Goal: Task Accomplishment & Management: Use online tool/utility

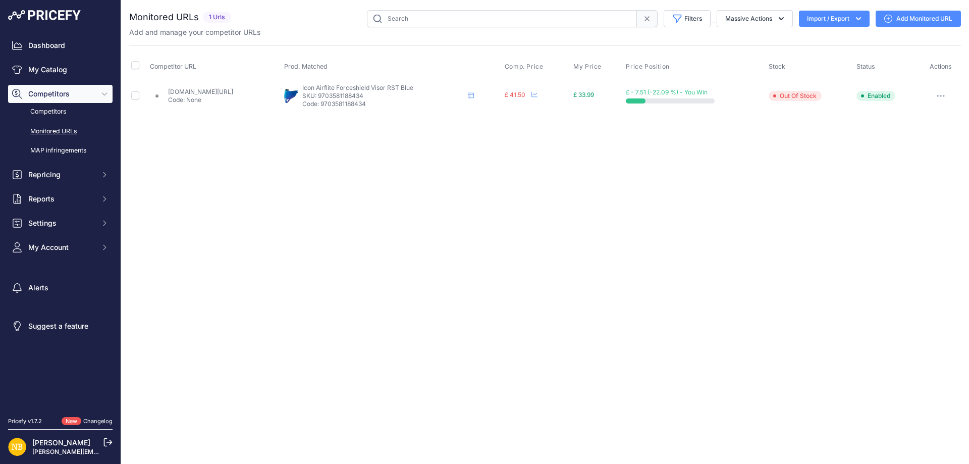
click at [643, 16] on icon at bounding box center [647, 19] width 8 height 8
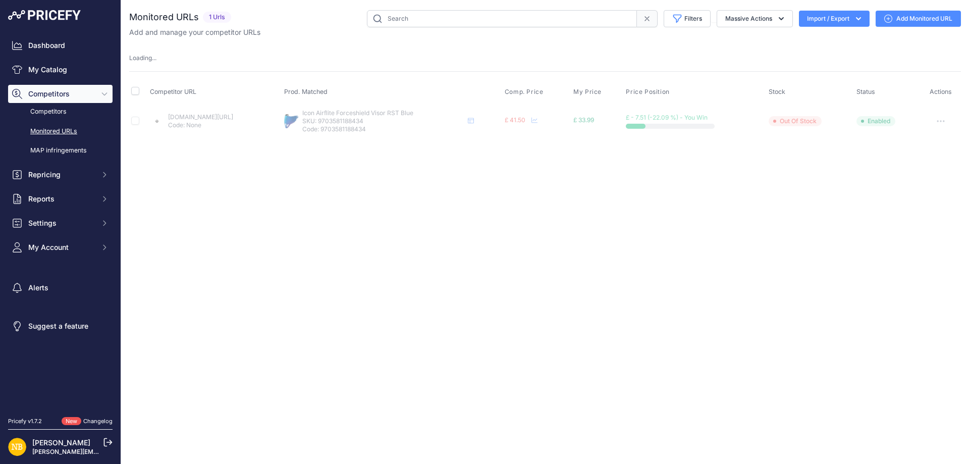
click at [672, 43] on div "Monitored URLs 1 Urls" at bounding box center [545, 73] width 832 height 127
click at [324, 44] on div "Monitored URLs 1 Urls" at bounding box center [545, 73] width 832 height 127
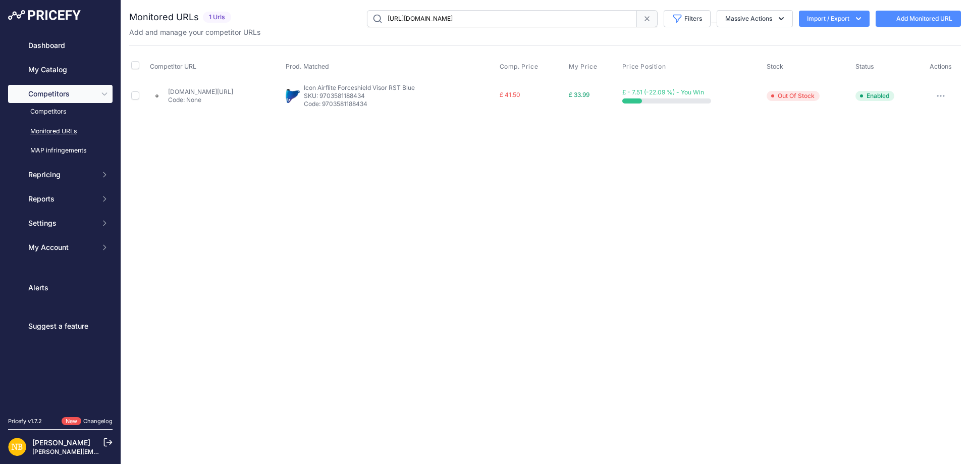
drag, startPoint x: 626, startPoint y: 18, endPoint x: 203, endPoint y: 33, distance: 422.4
click at [215, 31] on div "Monitored URLs 1 Urls" at bounding box center [545, 23] width 832 height 27
click at [645, 11] on span at bounding box center [647, 18] width 21 height 17
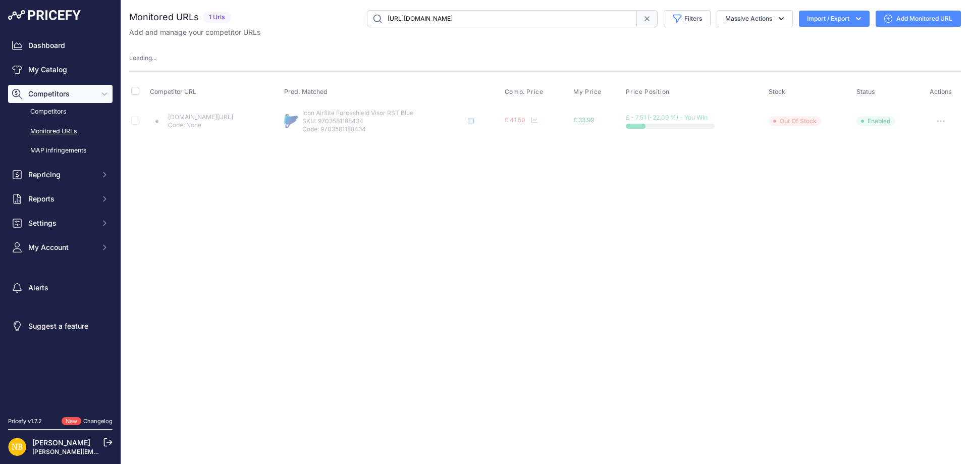
click at [108, 23] on div "Dashboard My Catalog Competitors Competitors Monitored URLs MAP infringements R…" at bounding box center [484, 232] width 969 height 464
click at [637, 21] on input "https://www.urbanrider.co.uk/icon-airflite-forceshield-visor-blue-mirror.html" at bounding box center [502, 18] width 270 height 17
select select
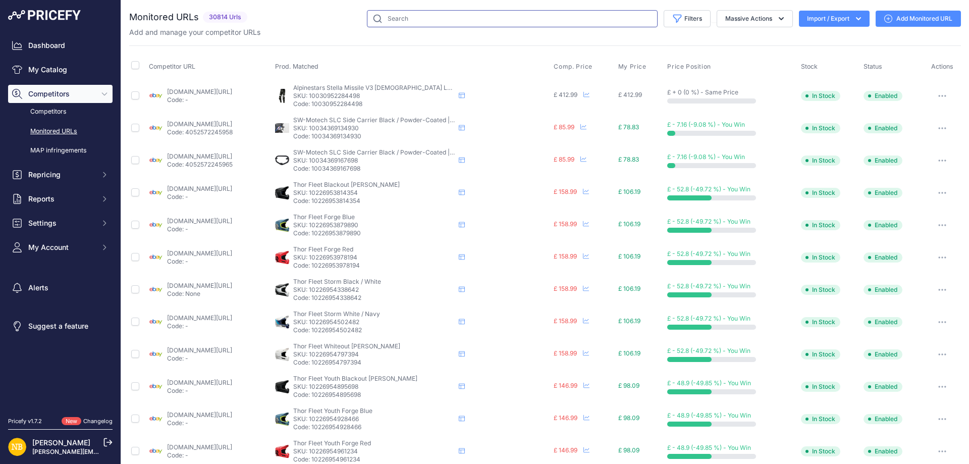
click at [599, 20] on input "text" at bounding box center [512, 18] width 291 height 17
click at [693, 15] on button "Filters" at bounding box center [687, 18] width 47 height 17
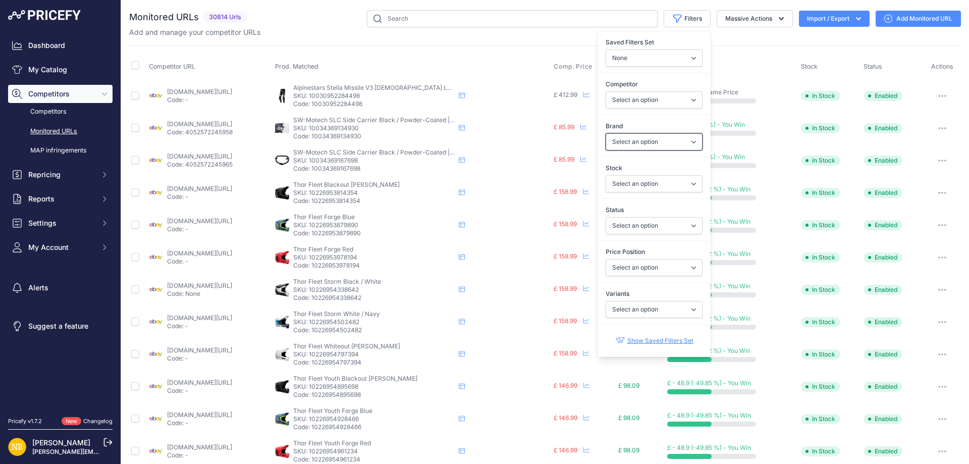
click at [622, 135] on select "Select an option 100% 13 And A Half Magazine AGV Airoh Ale Clothing Alpinestars…" at bounding box center [654, 141] width 97 height 17
click at [606, 133] on select "Select an option 100% 13 And A Half Magazine AGV Airoh Ale Clothing Alpinestars…" at bounding box center [654, 141] width 97 height 17
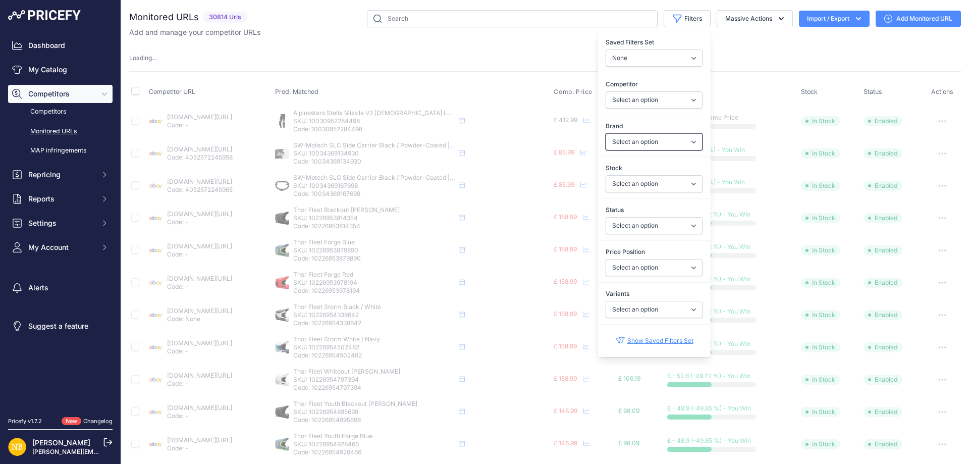
click at [623, 146] on select "Select an option 100% 13 And A Half Magazine AGV Airoh Ale Clothing Alpinestars…" at bounding box center [654, 141] width 97 height 17
select select "Nexx"
click at [606, 133] on select "Select an option 100% 13 And A Half Magazine AGV Airoh Ale Clothing Alpinestars…" at bounding box center [654, 141] width 97 height 17
click at [625, 99] on select "Select an option ebay.co.uk asos.com sportsbikeshop.co.uk gearchangeonline.com …" at bounding box center [654, 99] width 97 height 17
select select "4347"
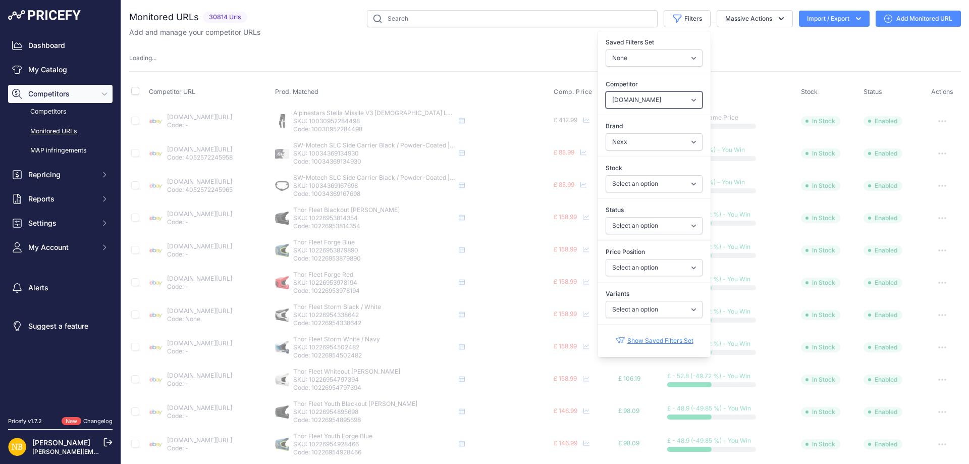
click at [625, 99] on select "Select an option ebay.co.uk asos.com sportsbikeshop.co.uk gearchangeonline.com …" at bounding box center [654, 99] width 97 height 17
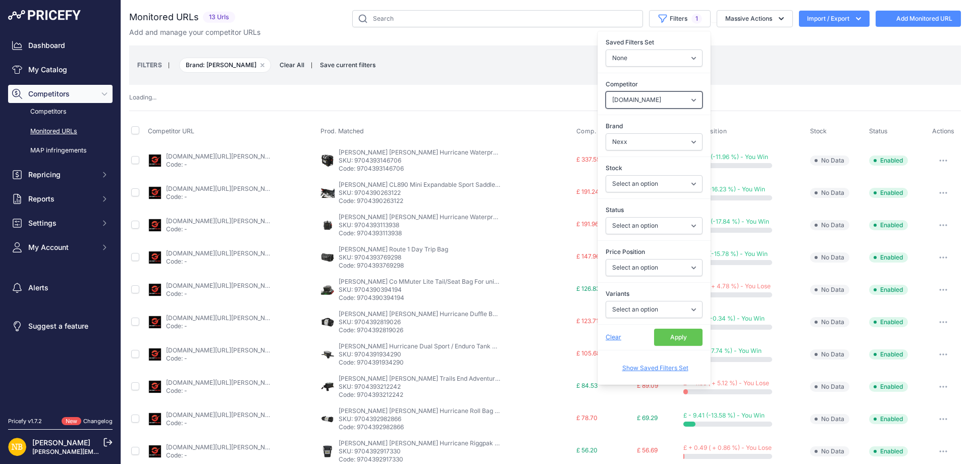
select select
select select "[PERSON_NAME]"
select select "4347"
select select "Nexx"
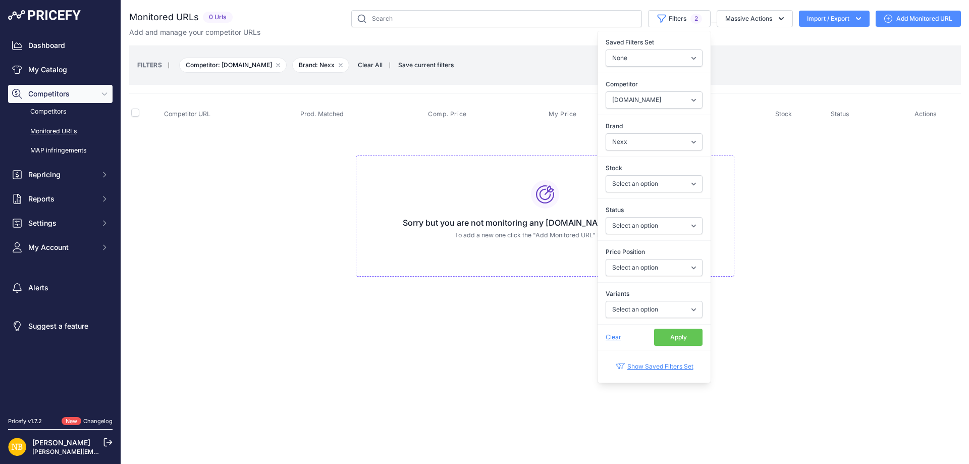
click at [678, 335] on button "Apply" at bounding box center [678, 337] width 48 height 17
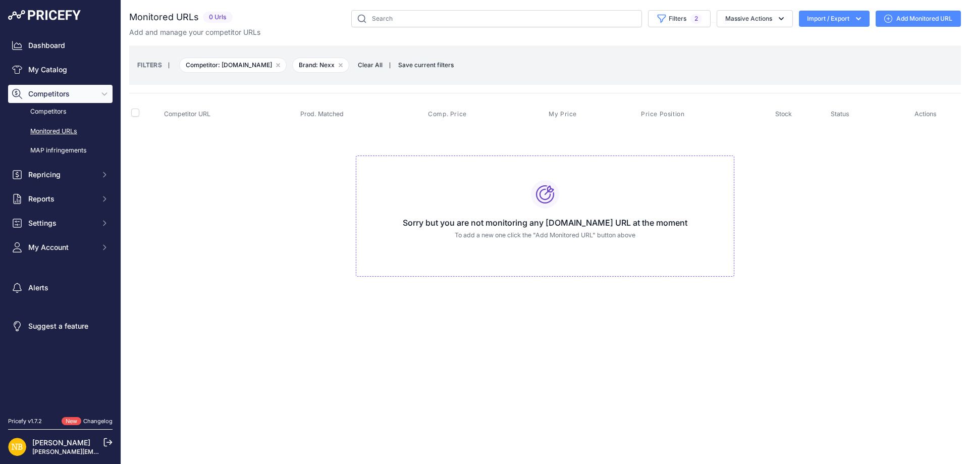
click at [386, 339] on div "Close You are not connected to the internet." at bounding box center [545, 232] width 848 height 464
click at [372, 63] on span "Clear All" at bounding box center [370, 65] width 35 height 10
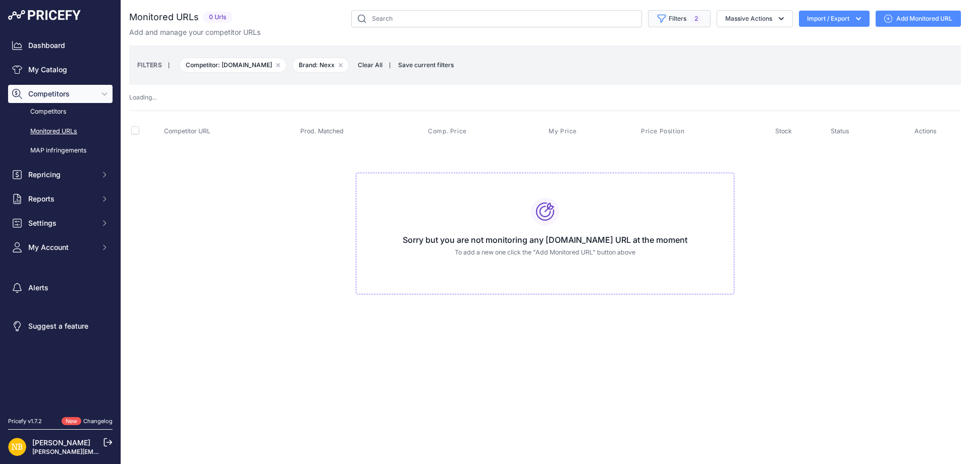
select select
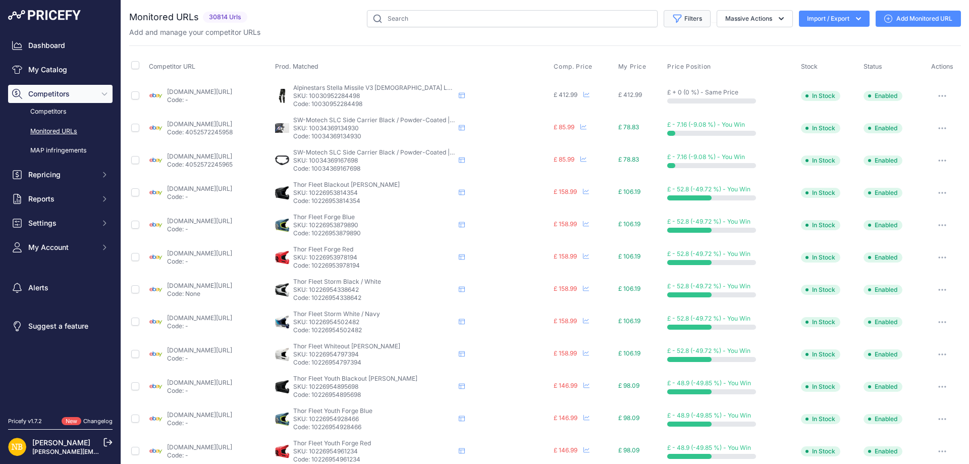
click at [679, 20] on button "Filters" at bounding box center [687, 18] width 47 height 17
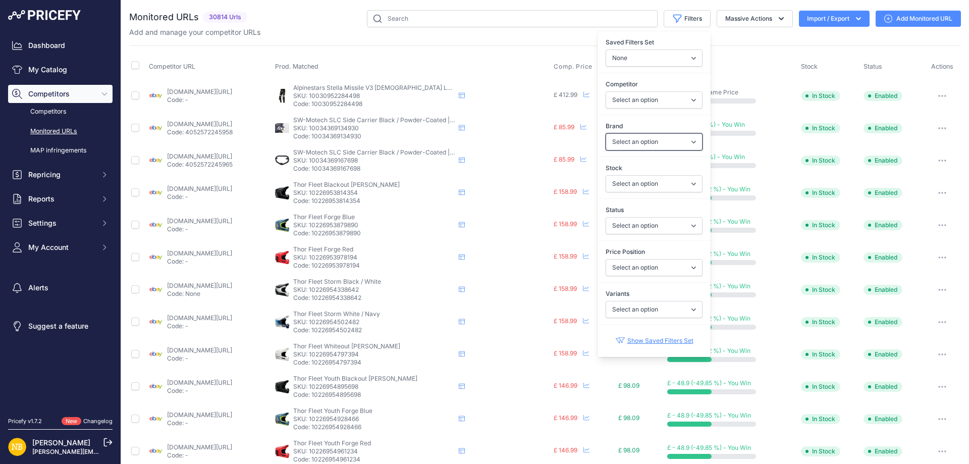
click at [622, 143] on select "Select an option 100% 13 And A Half Magazine AGV Airoh Ale Clothing Alpinestars…" at bounding box center [654, 141] width 97 height 17
select select "Macna"
click at [606, 133] on select "Select an option 100% 13 And A Half Magazine AGV Airoh Ale Clothing Alpinestars…" at bounding box center [654, 141] width 97 height 17
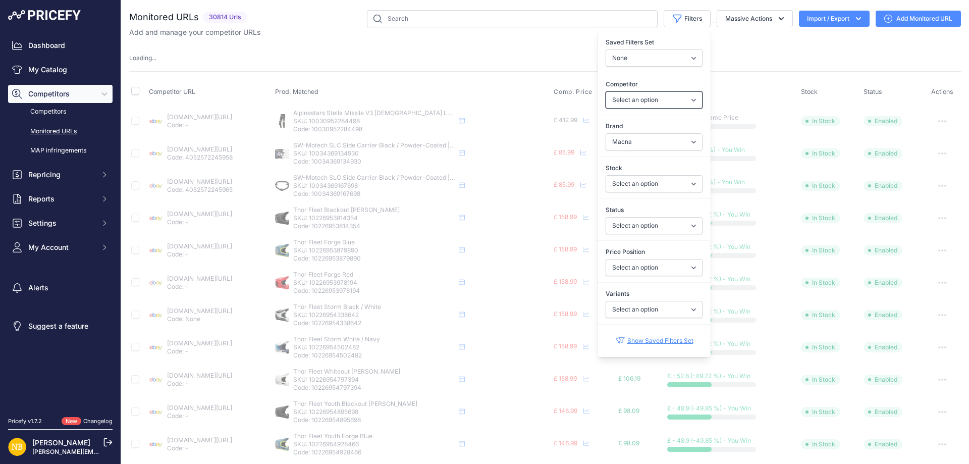
click at [610, 93] on select "Select an option [DOMAIN_NAME] [DOMAIN_NAME] [DOMAIN_NAME] [DOMAIN_NAME] [DOMAI…" at bounding box center [654, 99] width 97 height 17
select select "4354"
click at [606, 91] on select "Select an option [DOMAIN_NAME] [DOMAIN_NAME] [DOMAIN_NAME] [DOMAIN_NAME] [DOMAI…" at bounding box center [654, 99] width 97 height 17
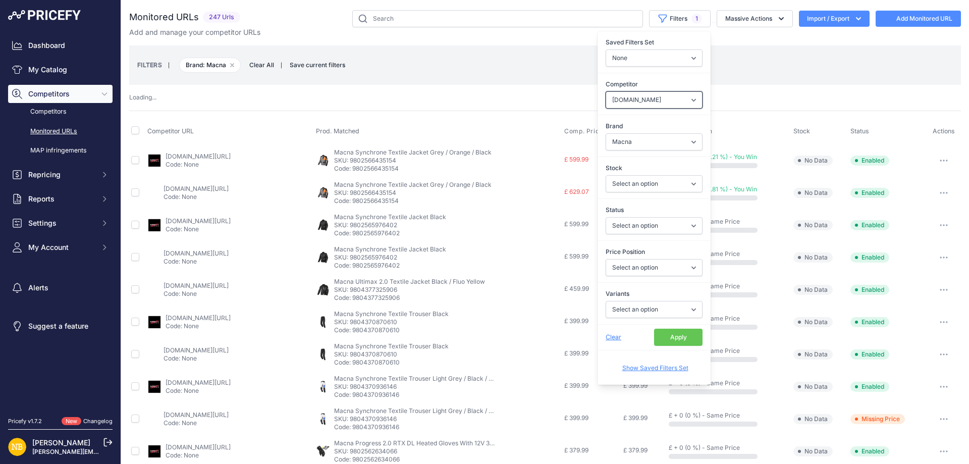
select select
select select "4354"
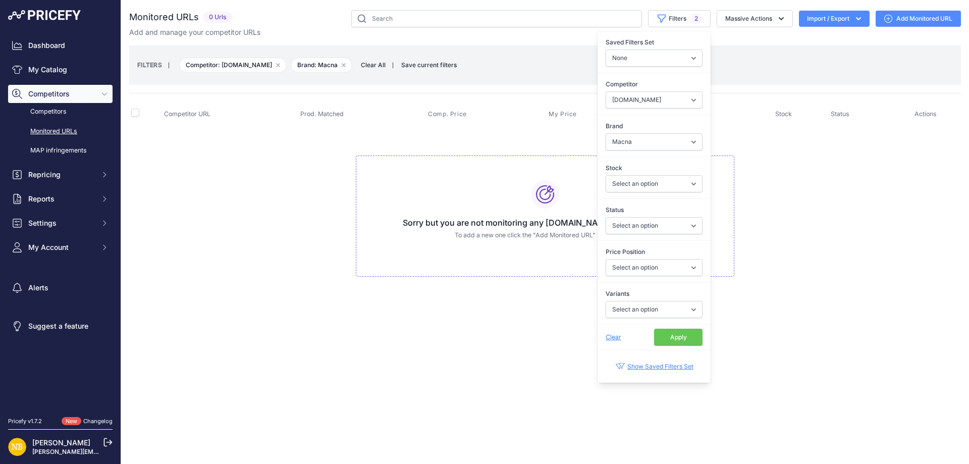
click at [670, 338] on button "Apply" at bounding box center [678, 337] width 48 height 17
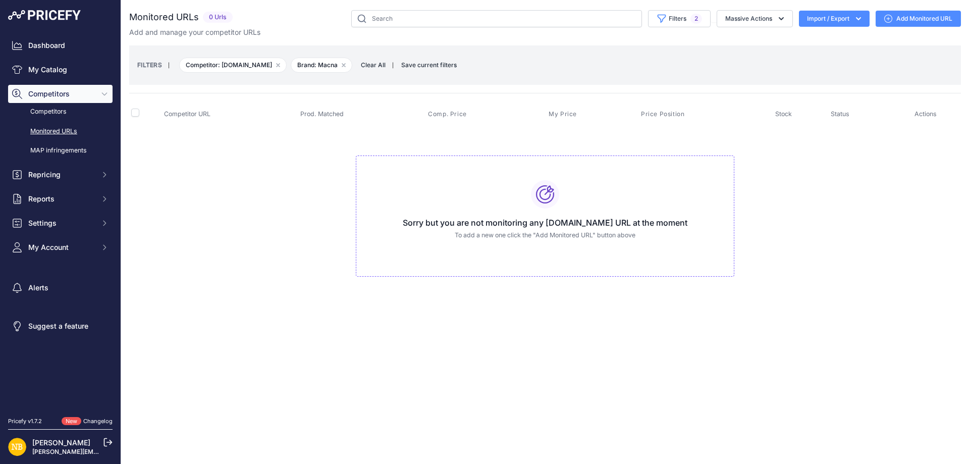
click at [368, 64] on span "Clear All" at bounding box center [373, 65] width 35 height 10
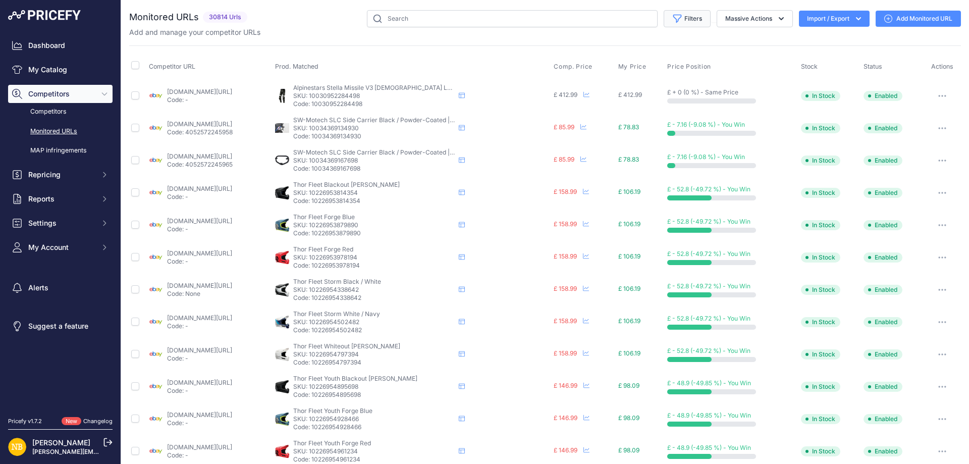
click at [673, 20] on icon "button" at bounding box center [678, 19] width 10 height 10
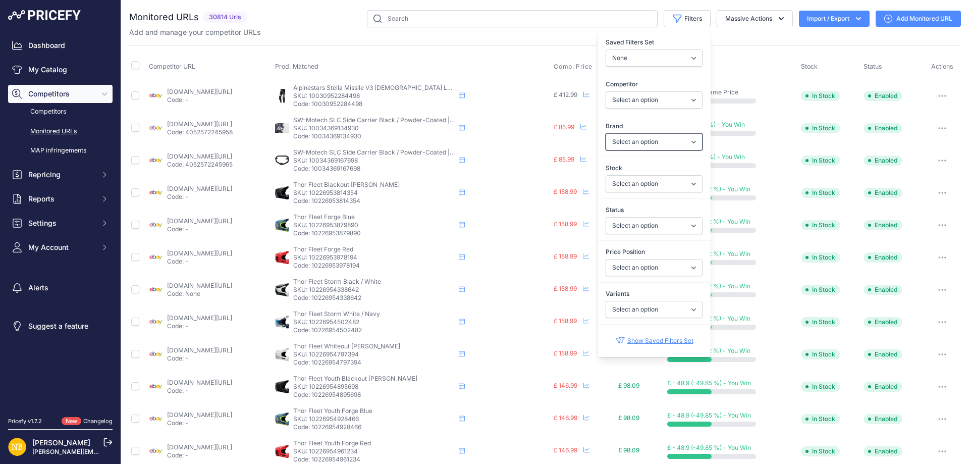
click at [621, 142] on select "Select an option 100% 13 And A Half Magazine AGV Airoh Ale Clothing Alpinestars…" at bounding box center [654, 141] width 97 height 17
select select "Forma"
click at [606, 133] on select "Select an option 100% 13 And A Half Magazine AGV Airoh Ale Clothing Alpinestars…" at bounding box center [654, 141] width 97 height 17
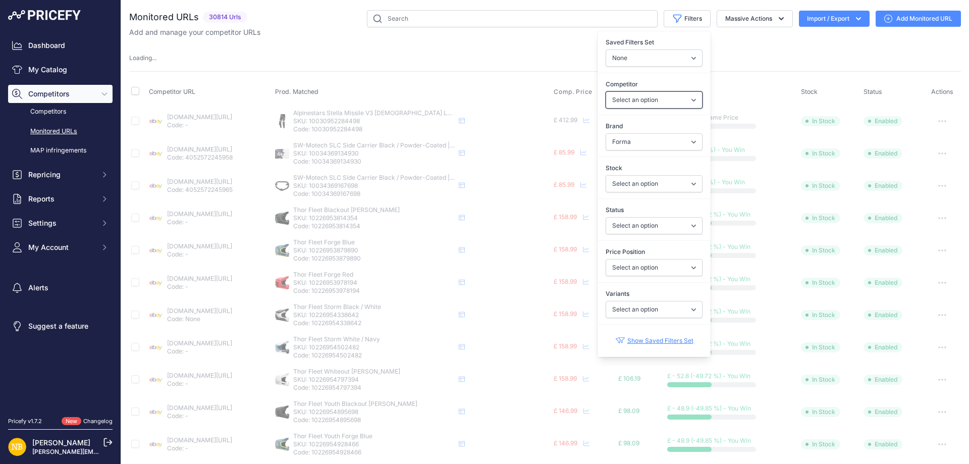
click at [630, 99] on select "Select an option [DOMAIN_NAME] [DOMAIN_NAME] [DOMAIN_NAME] [DOMAIN_NAME] [DOMAI…" at bounding box center [654, 99] width 97 height 17
select select "15386"
click at [606, 91] on select "Select an option [DOMAIN_NAME] [DOMAIN_NAME] [DOMAIN_NAME] [DOMAIN_NAME] [DOMAI…" at bounding box center [654, 99] width 97 height 17
click at [524, 83] on th "Prod. Matched" at bounding box center [412, 92] width 279 height 25
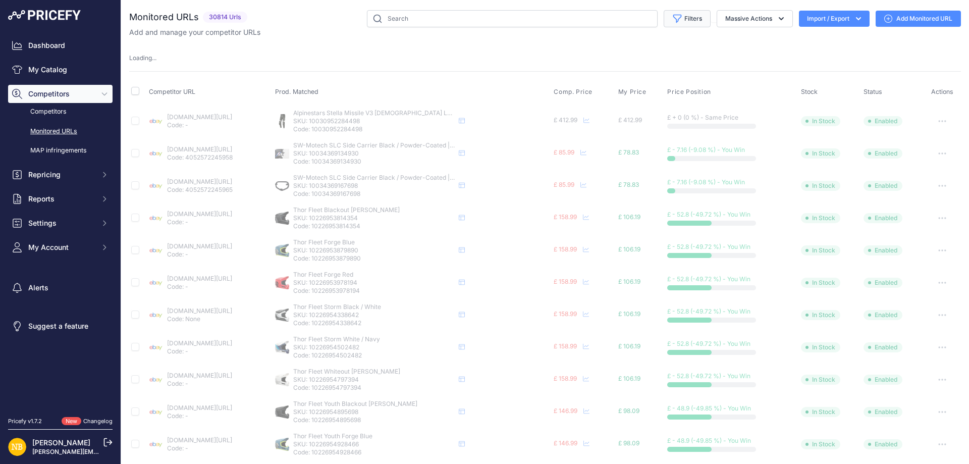
click at [698, 23] on button "Filters" at bounding box center [687, 18] width 47 height 17
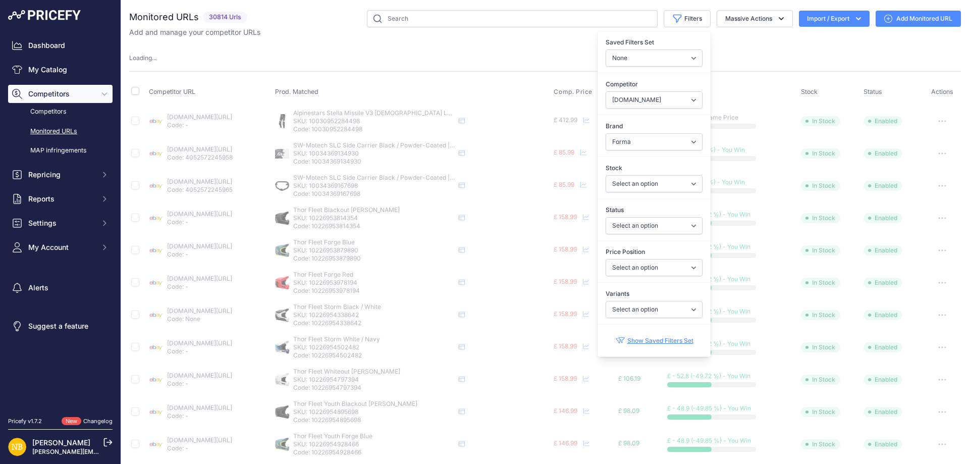
click at [436, 44] on div "Monitored URLs 30814 Urls" at bounding box center [545, 396] width 832 height 773
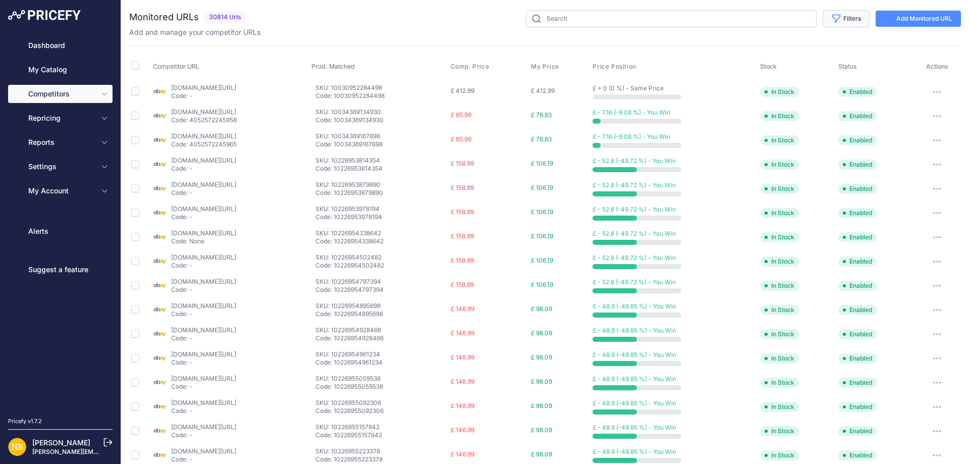
click at [829, 25] on button "Filters" at bounding box center [846, 18] width 47 height 17
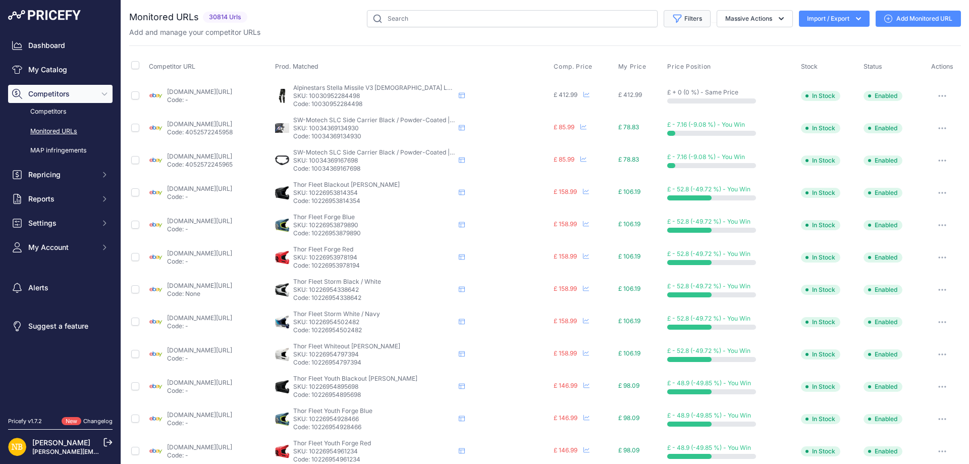
click at [687, 15] on button "Filters" at bounding box center [687, 18] width 47 height 17
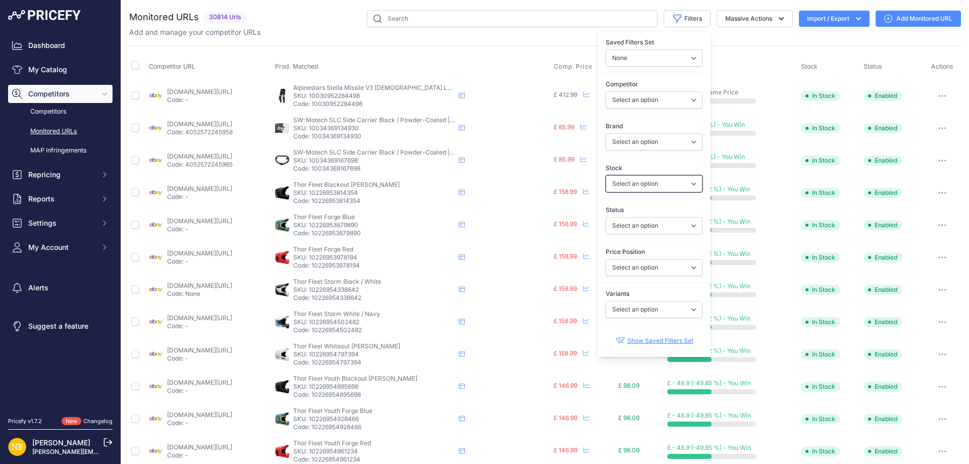
click at [626, 178] on select "Select an option In Stock Out Of Stock" at bounding box center [654, 183] width 97 height 17
click at [627, 162] on div "Stock Select an option In Stock Out Of Stock" at bounding box center [654, 177] width 113 height 37
click at [624, 141] on select "Select an option 100% 13 And A Half Magazine AGV Airoh Ale Clothing Alpinestars…" at bounding box center [654, 141] width 97 height 17
select select "Falco"
click at [606, 133] on select "Select an option 100% 13 And A Half Magazine AGV Airoh Ale Clothing Alpinestars…" at bounding box center [654, 141] width 97 height 17
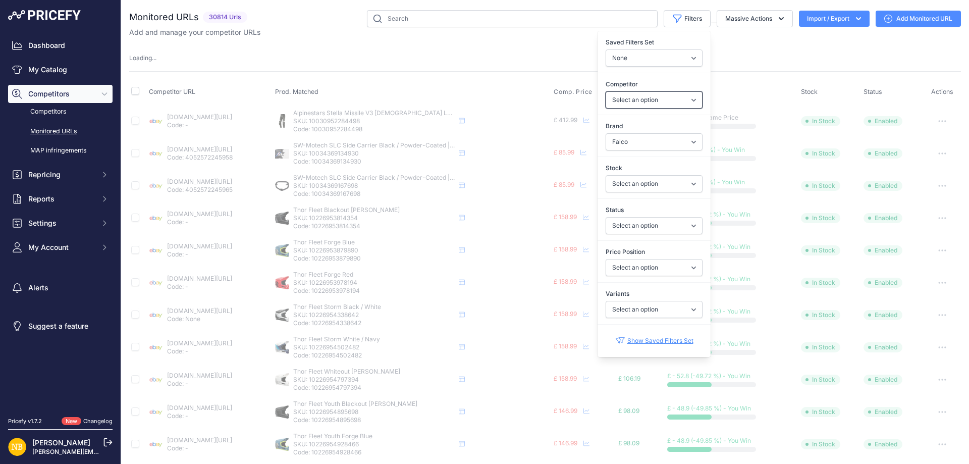
click at [640, 100] on select "Select an option [DOMAIN_NAME] [DOMAIN_NAME] [DOMAIN_NAME] [DOMAIN_NAME] [DOMAI…" at bounding box center [654, 99] width 97 height 17
select select "15386"
click at [606, 91] on select "Select an option [DOMAIN_NAME] [DOMAIN_NAME] [DOMAIN_NAME] [DOMAIN_NAME] [DOMAI…" at bounding box center [654, 99] width 97 height 17
click at [613, 140] on select "Select an option 100% 13 And A Half Magazine AGV Airoh Ale Clothing Alpinestars…" at bounding box center [654, 141] width 97 height 17
select select "Forma"
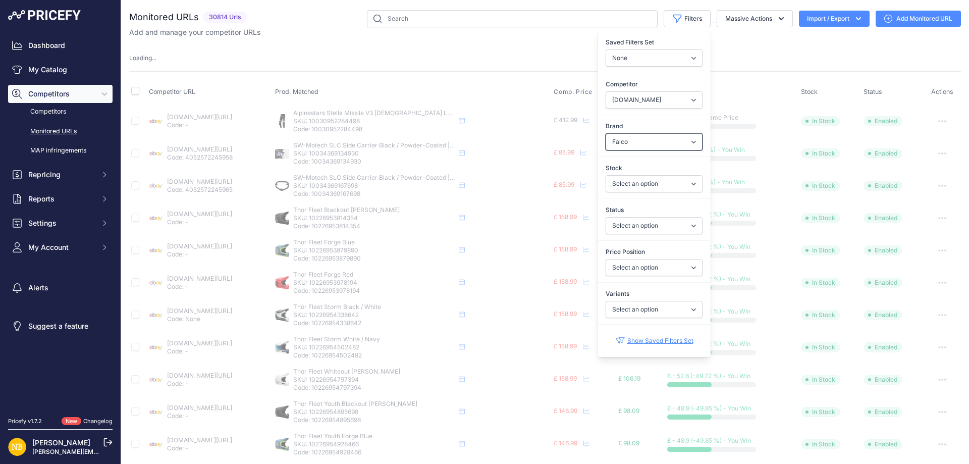
click at [606, 133] on select "Select an option 100% 13 And A Half Magazine AGV Airoh Ale Clothing Alpinestars…" at bounding box center [654, 141] width 97 height 17
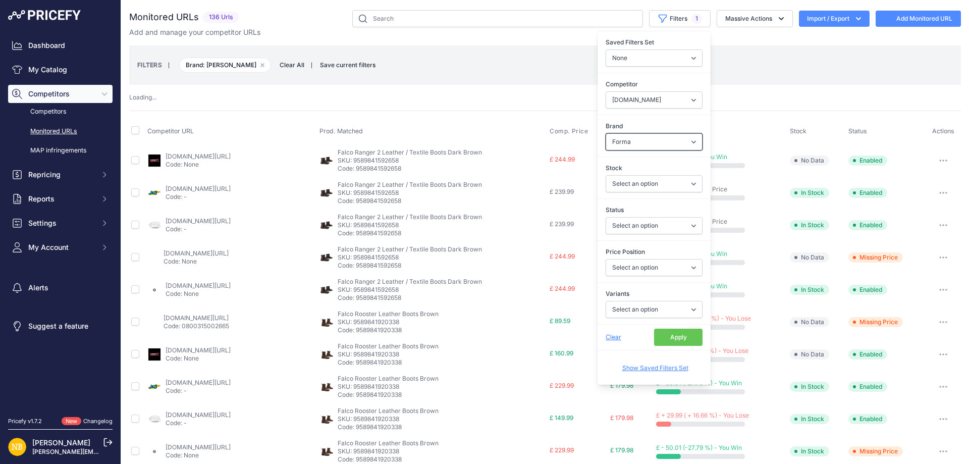
select select
select select "Falco"
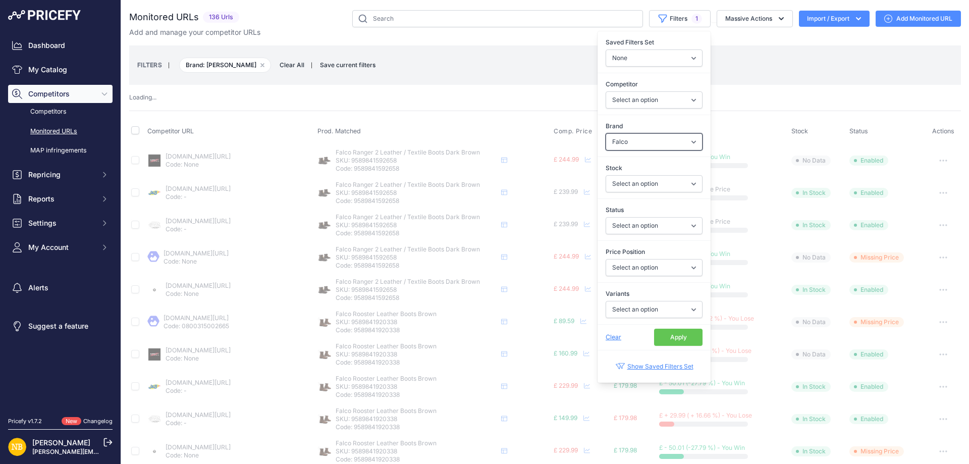
select select "15386"
select select "Forma"
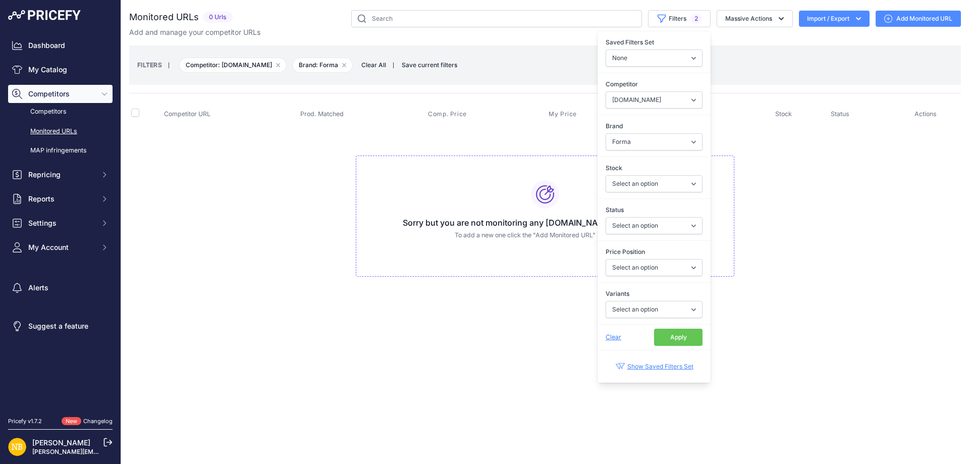
click at [673, 351] on div "Show Saved Filters Set" at bounding box center [654, 366] width 97 height 32
click at [674, 342] on button "Apply" at bounding box center [678, 337] width 48 height 17
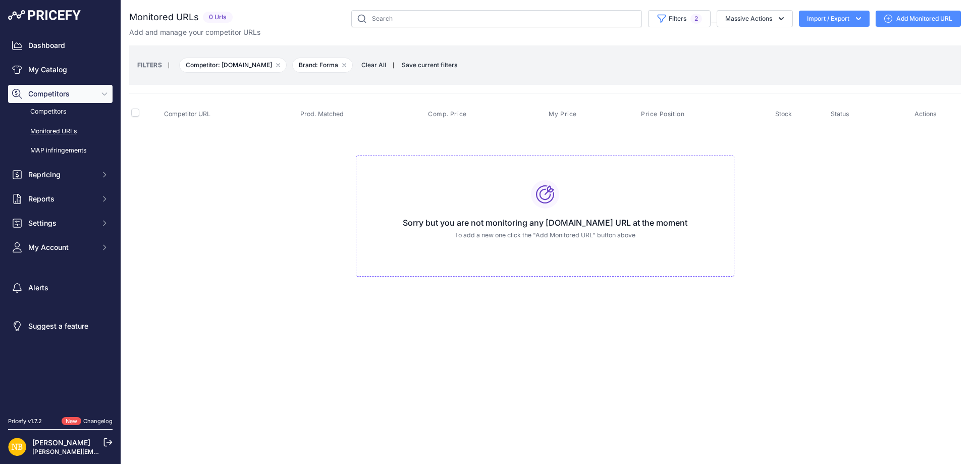
click at [340, 300] on div "You are not connected to the internet. Monitored URLs" at bounding box center [545, 153] width 832 height 307
click at [381, 64] on span "Clear All" at bounding box center [373, 65] width 35 height 10
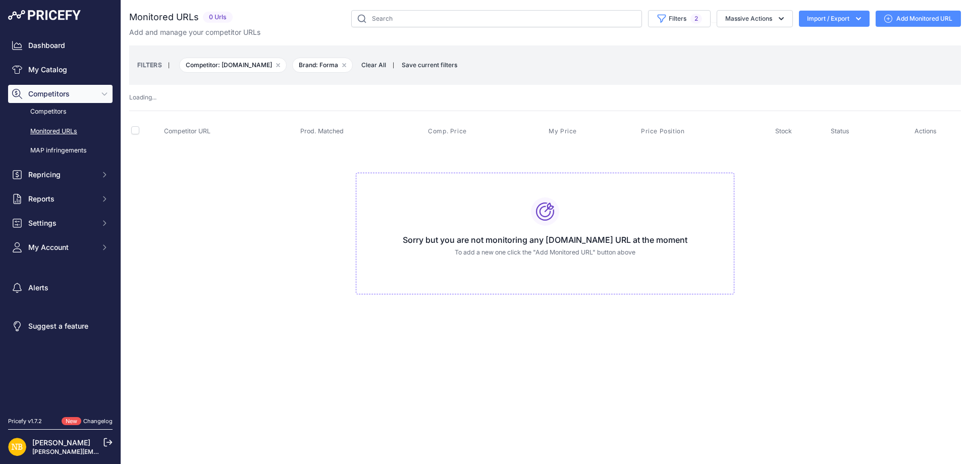
select select
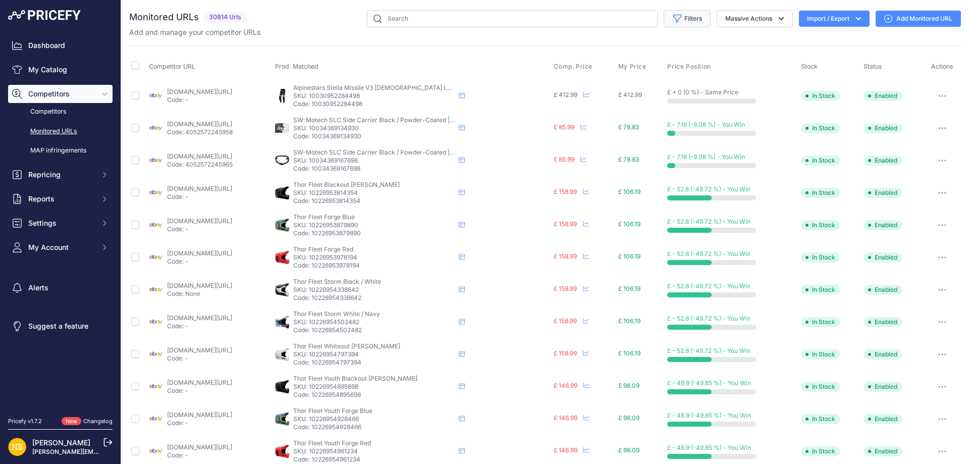
click at [673, 21] on icon "button" at bounding box center [678, 19] width 10 height 10
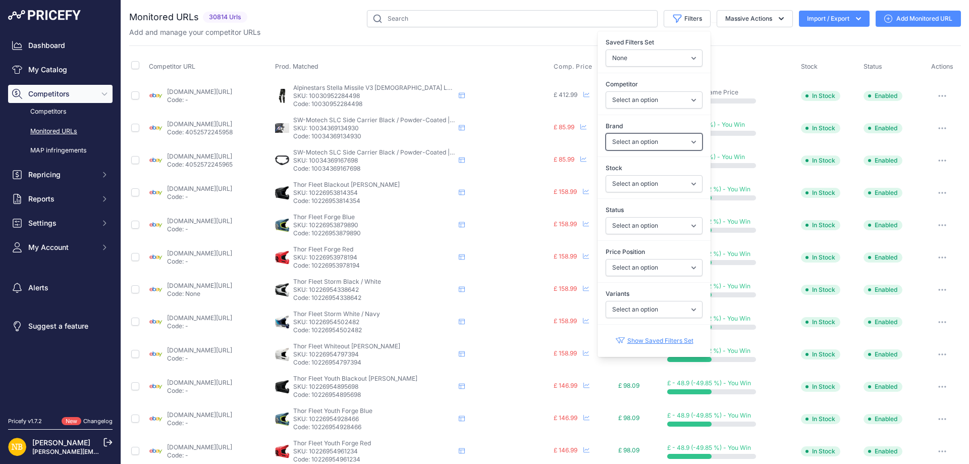
click at [619, 141] on select "Select an option 100% 13 And A Half Magazine AGV Airoh Ale Clothing Alpinestars…" at bounding box center [654, 141] width 97 height 17
select select "Forma"
click at [606, 133] on select "Select an option 100% 13 And A Half Magazine AGV Airoh Ale Clothing Alpinestars…" at bounding box center [654, 141] width 97 height 17
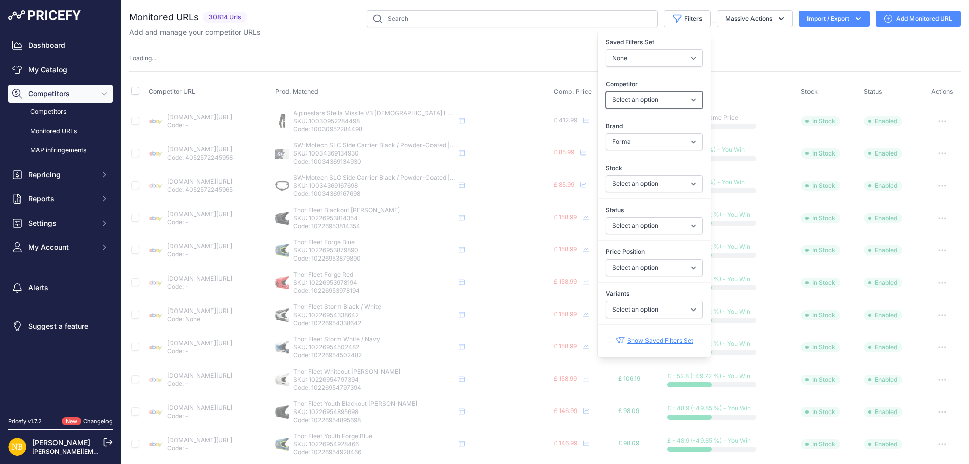
click at [624, 100] on select "Select an option [DOMAIN_NAME] [DOMAIN_NAME] [DOMAIN_NAME] [DOMAIN_NAME] [DOMAI…" at bounding box center [654, 99] width 97 height 17
select select "4354"
click at [606, 91] on select "Select an option [DOMAIN_NAME] [DOMAIN_NAME] [DOMAIN_NAME] [DOMAIN_NAME] [DOMAI…" at bounding box center [654, 99] width 97 height 17
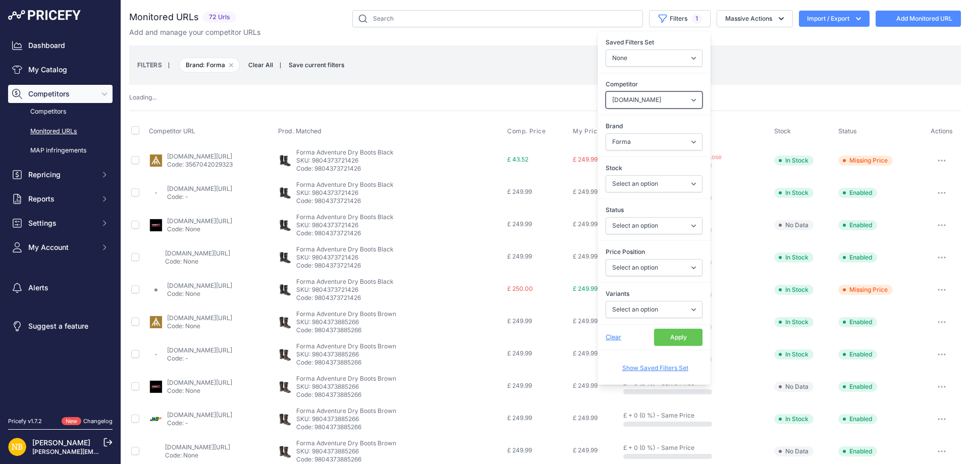
select select
select select "4354"
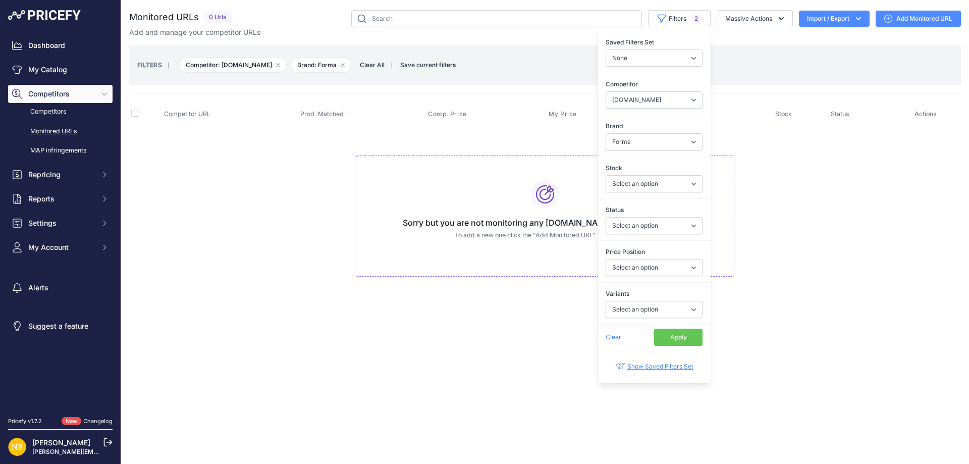
click at [675, 340] on button "Apply" at bounding box center [678, 337] width 48 height 17
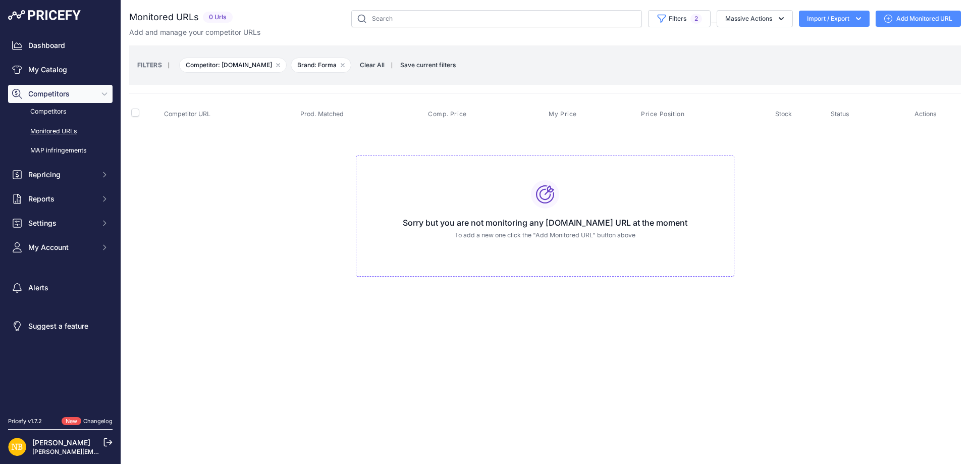
click at [878, 273] on td "Sorry but you are not monitoring any [DOMAIN_NAME] URL at the moment To add a n…" at bounding box center [545, 212] width 832 height 170
click at [364, 67] on span "Clear All" at bounding box center [372, 65] width 35 height 10
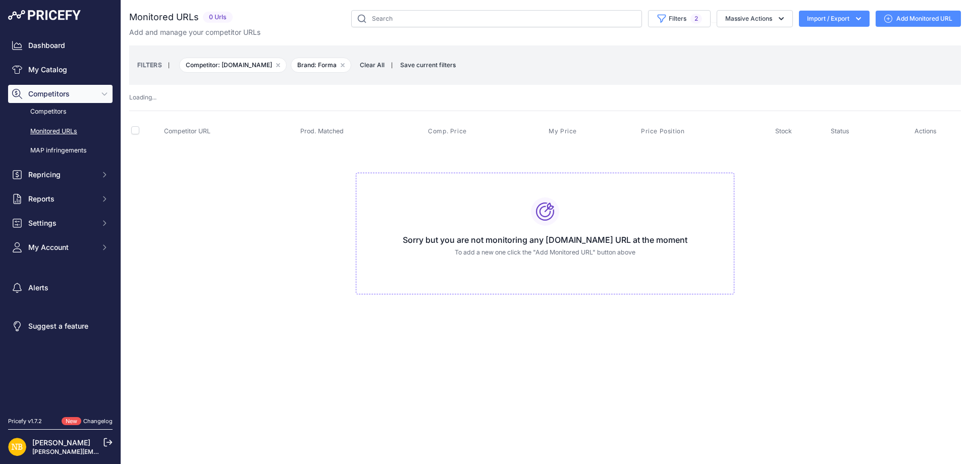
click at [364, 119] on th "Prod. Matched" at bounding box center [362, 131] width 128 height 25
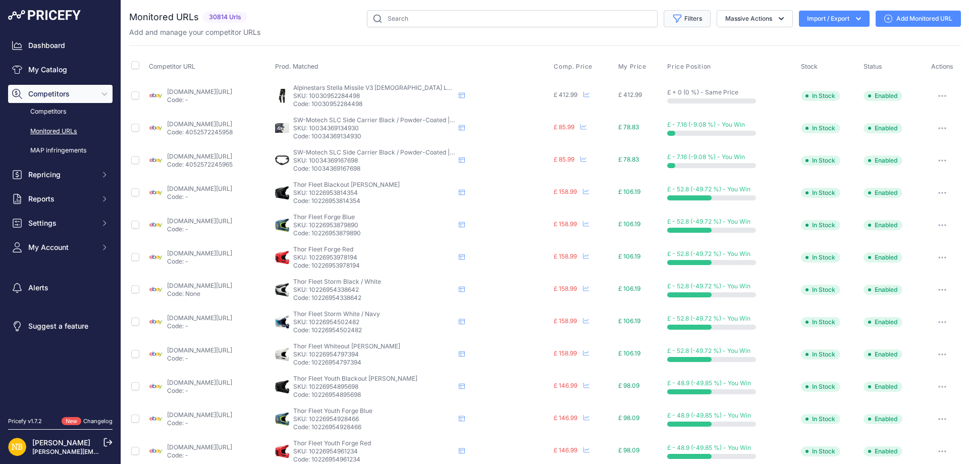
click at [685, 18] on button "Filters" at bounding box center [687, 18] width 47 height 17
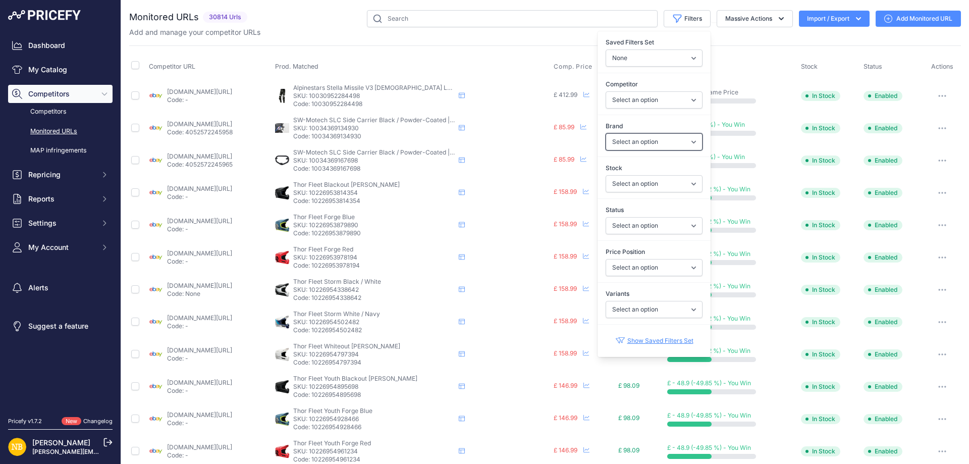
click at [614, 133] on select "Select an option 100% 13 And A Half Magazine AGV Airoh Ale Clothing Alpinestars…" at bounding box center [654, 141] width 97 height 17
select select "Schuberth"
click at [606, 133] on select "Select an option 100% 13 And A Half Magazine AGV Airoh Ale Clothing Alpinestars…" at bounding box center [654, 141] width 97 height 17
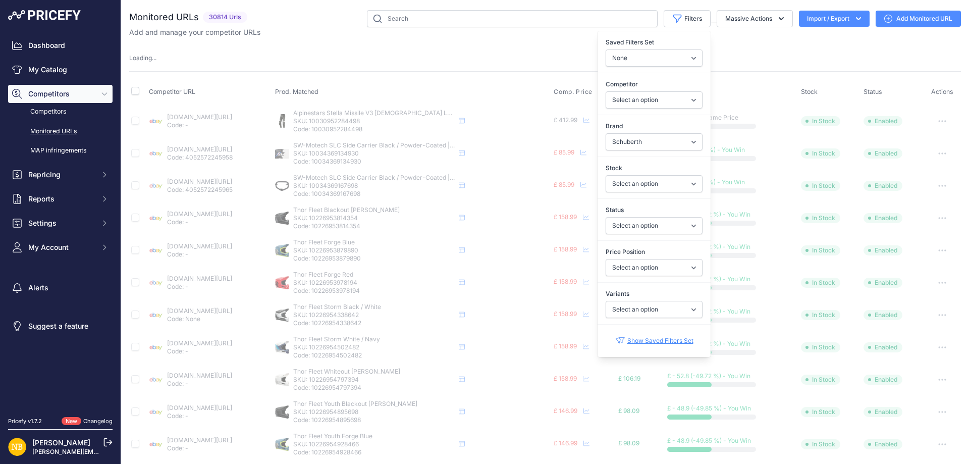
click at [625, 87] on label "Competitor" at bounding box center [654, 84] width 97 height 10
click at [625, 91] on select "Select an option [DOMAIN_NAME] [DOMAIN_NAME] [DOMAIN_NAME] [DOMAIN_NAME] [DOMAI…" at bounding box center [654, 99] width 97 height 17
click at [624, 95] on select "Select an option [DOMAIN_NAME] [DOMAIN_NAME] [DOMAIN_NAME] [DOMAIN_NAME] [DOMAI…" at bounding box center [654, 99] width 97 height 17
select select "4341"
click at [606, 91] on select "Select an option [DOMAIN_NAME] [DOMAIN_NAME] [DOMAIN_NAME] [DOMAIN_NAME] [DOMAI…" at bounding box center [654, 99] width 97 height 17
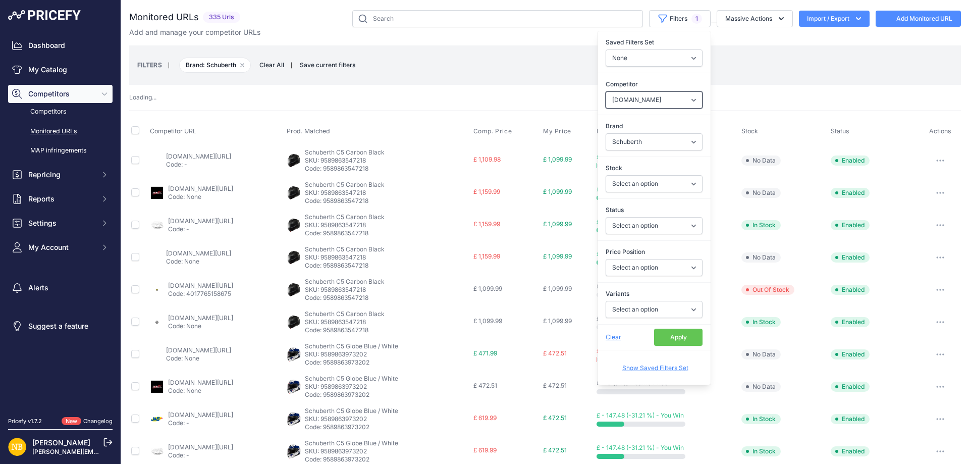
select select
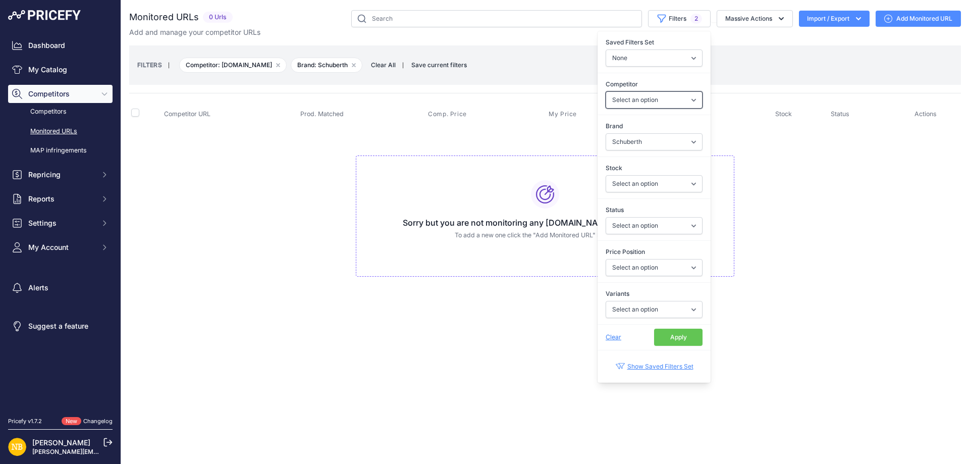
select select "4341"
click at [674, 335] on button "Apply" at bounding box center [678, 337] width 48 height 17
